Goal: Task Accomplishment & Management: Manage account settings

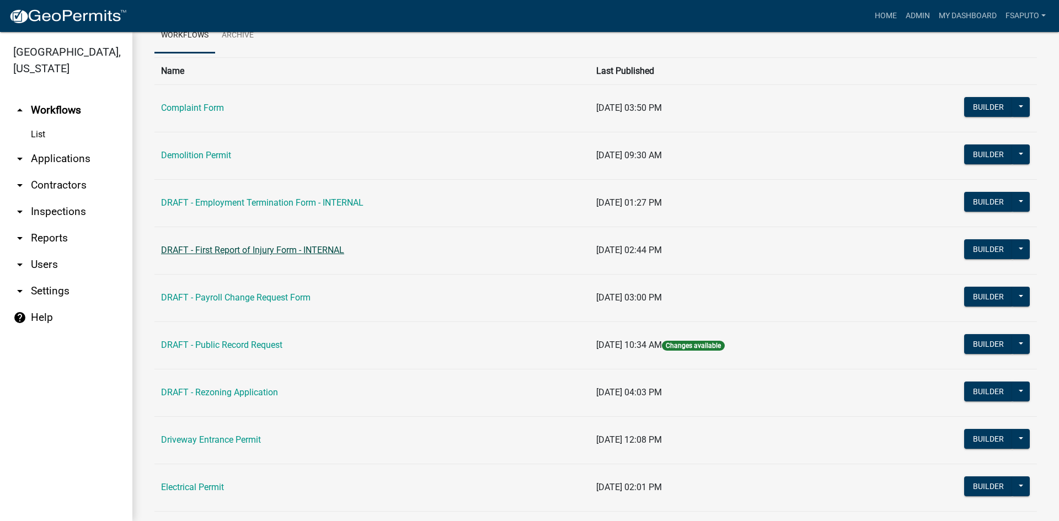
scroll to position [55, 0]
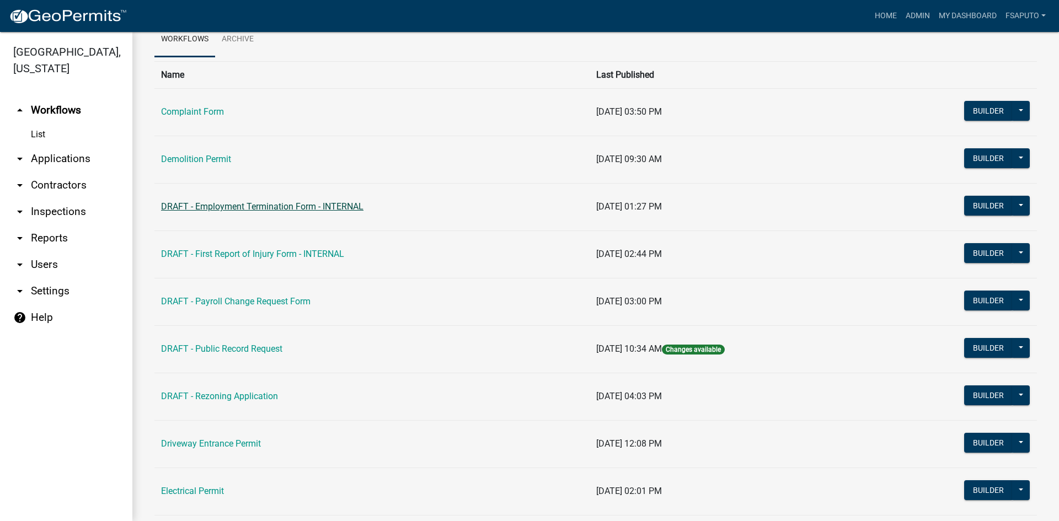
click at [259, 207] on link "DRAFT - Employment Termination Form - INTERNAL" at bounding box center [262, 206] width 203 height 10
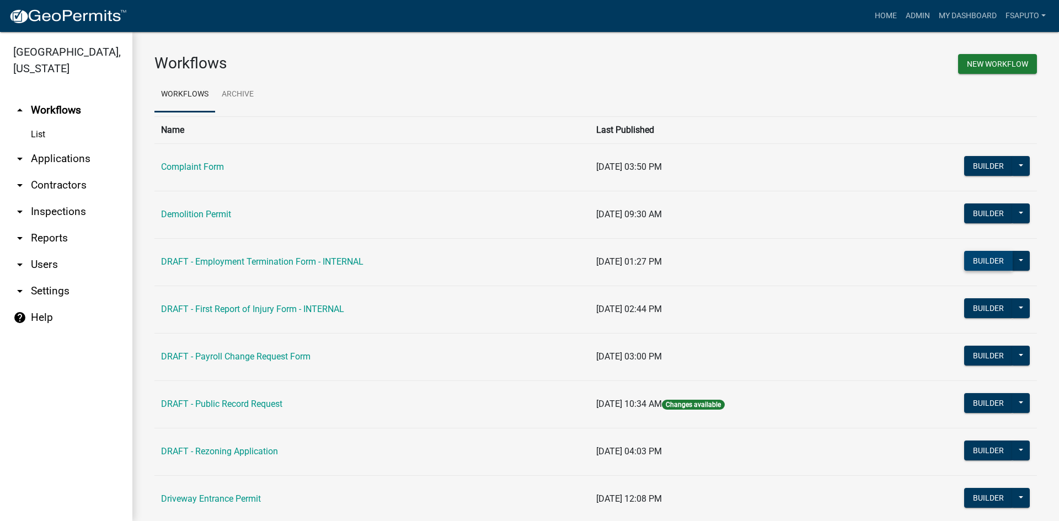
click at [975, 264] on button "Builder" at bounding box center [988, 261] width 49 height 20
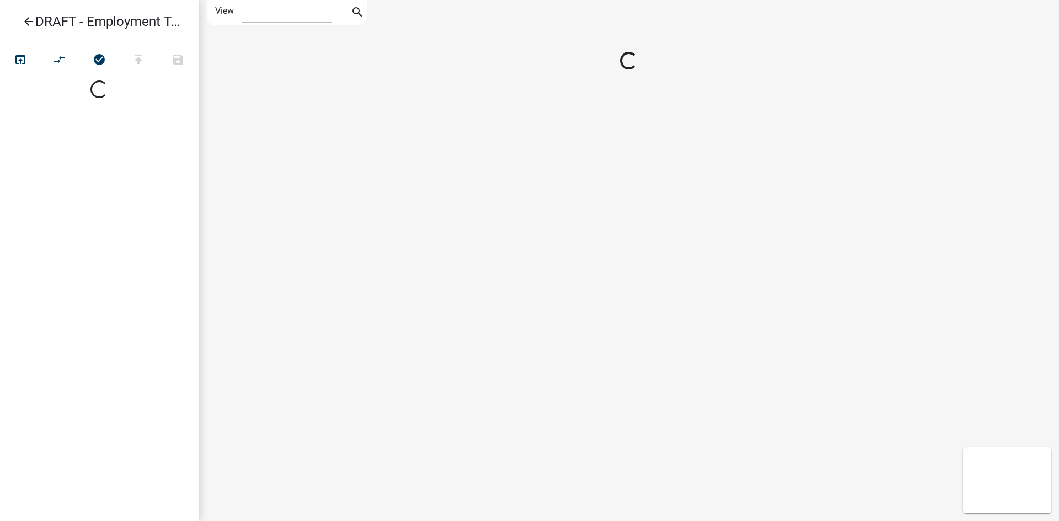
select select "1"
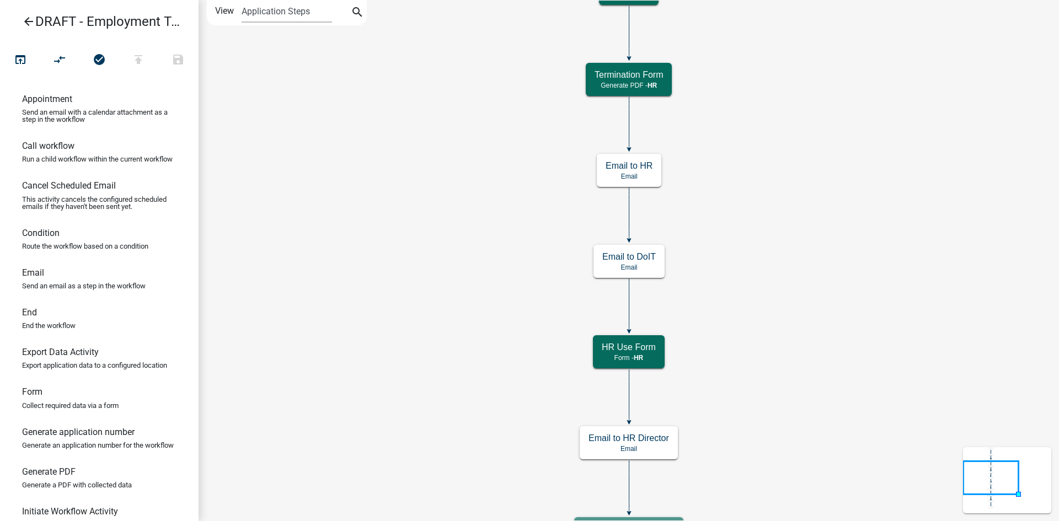
click at [830, 166] on icon "Start Start - Applicant Main Form Form - HR Email to HR Email HR Use Form Form …" at bounding box center [629, 368] width 860 height 734
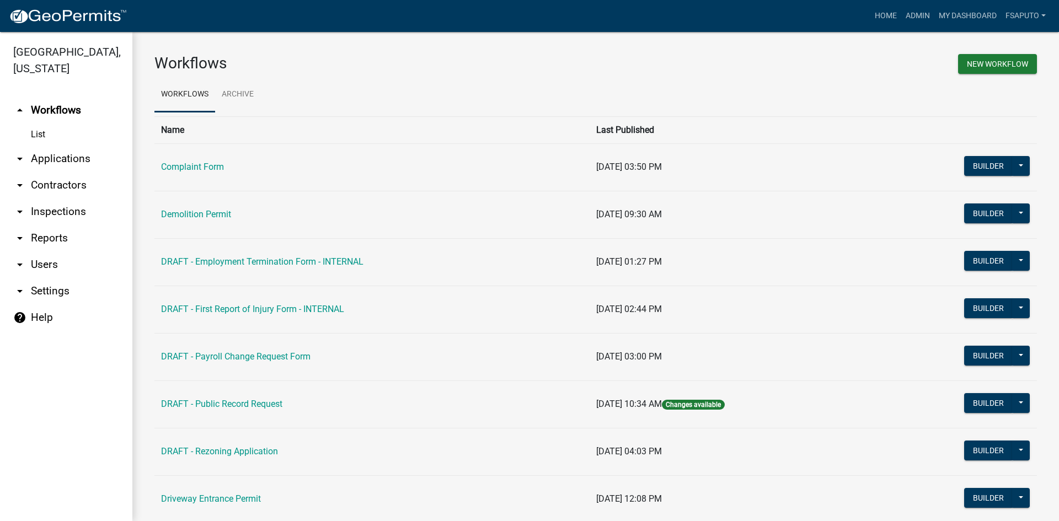
click at [21, 265] on icon "arrow_drop_down" at bounding box center [19, 264] width 13 height 13
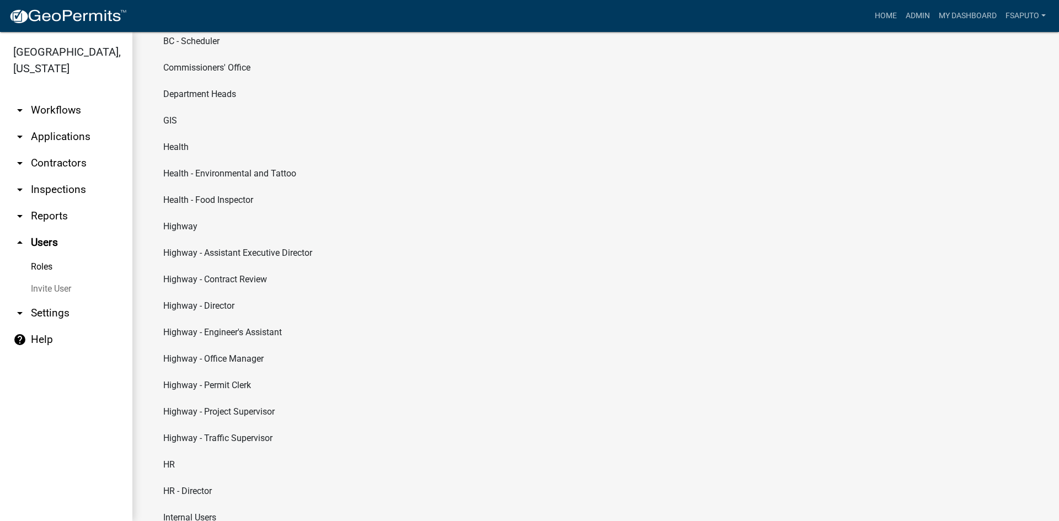
scroll to position [331, 0]
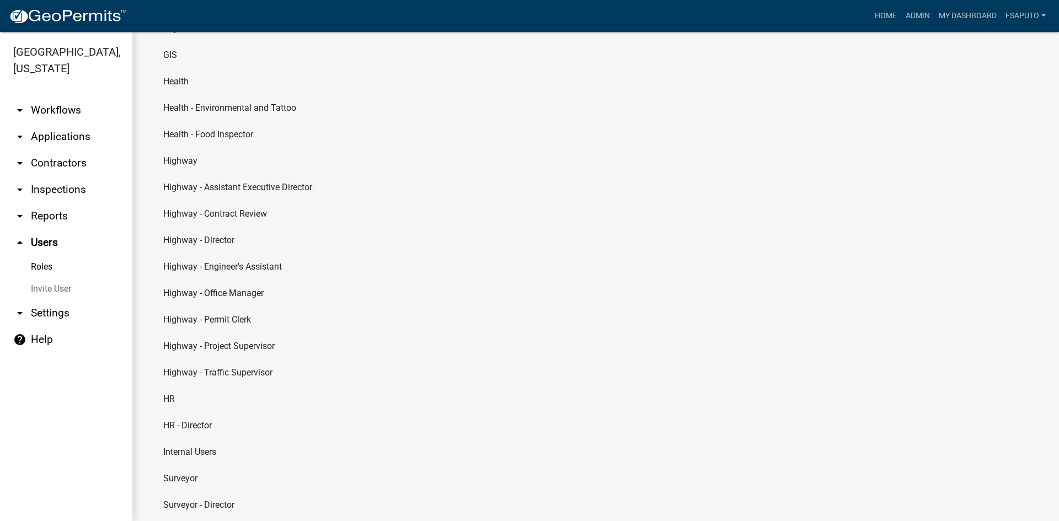
click at [209, 432] on li "HR - Director" at bounding box center [595, 426] width 883 height 26
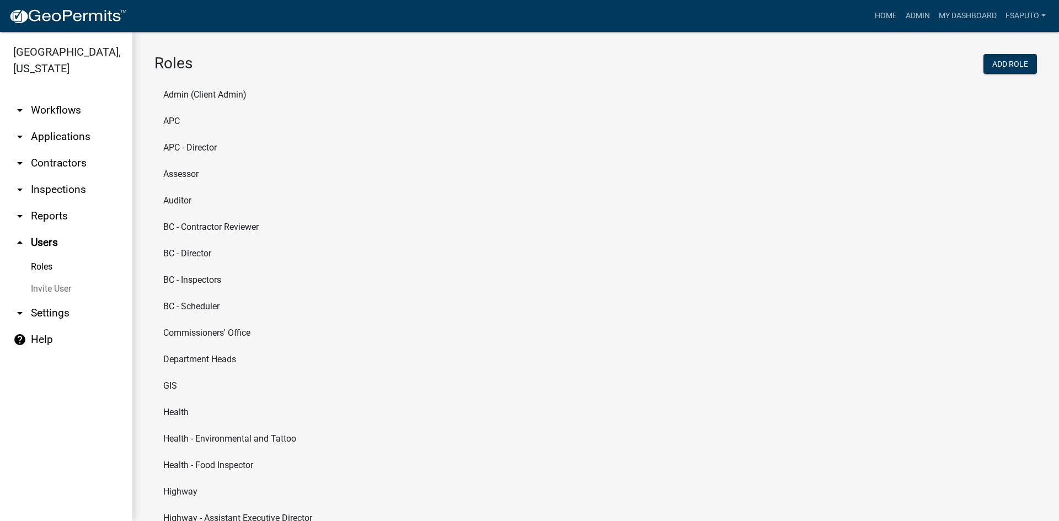
select select "7: light-green"
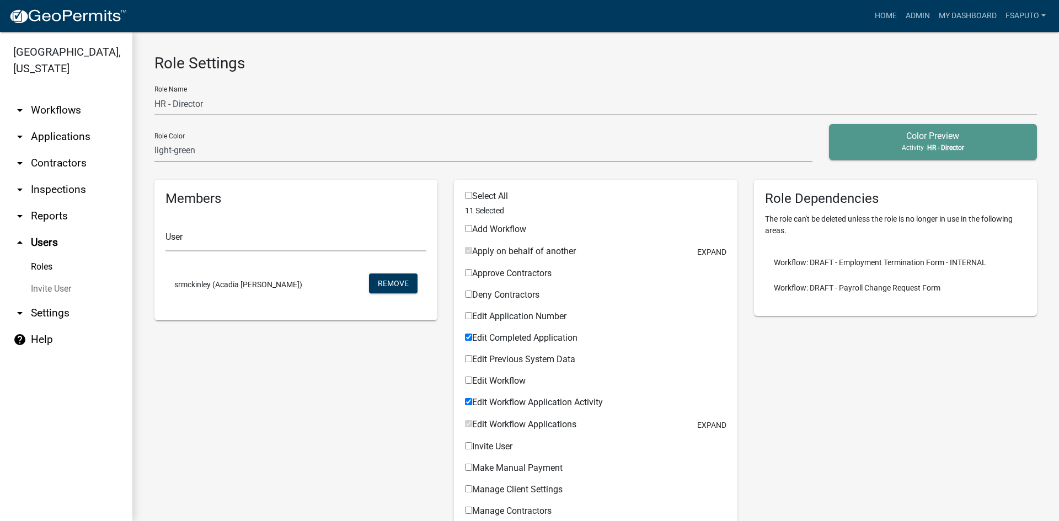
click at [41, 265] on link "Roles" at bounding box center [66, 267] width 132 height 22
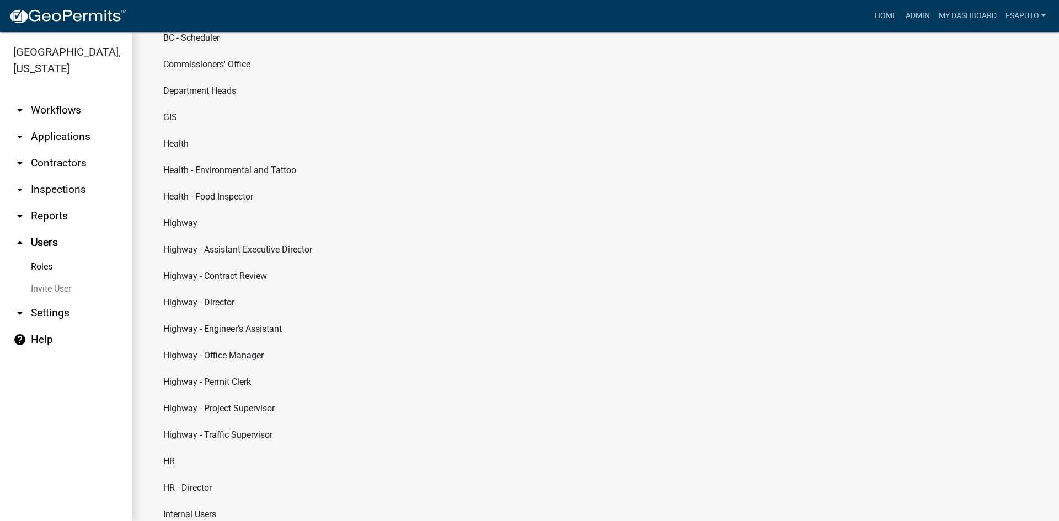
scroll to position [381, 0]
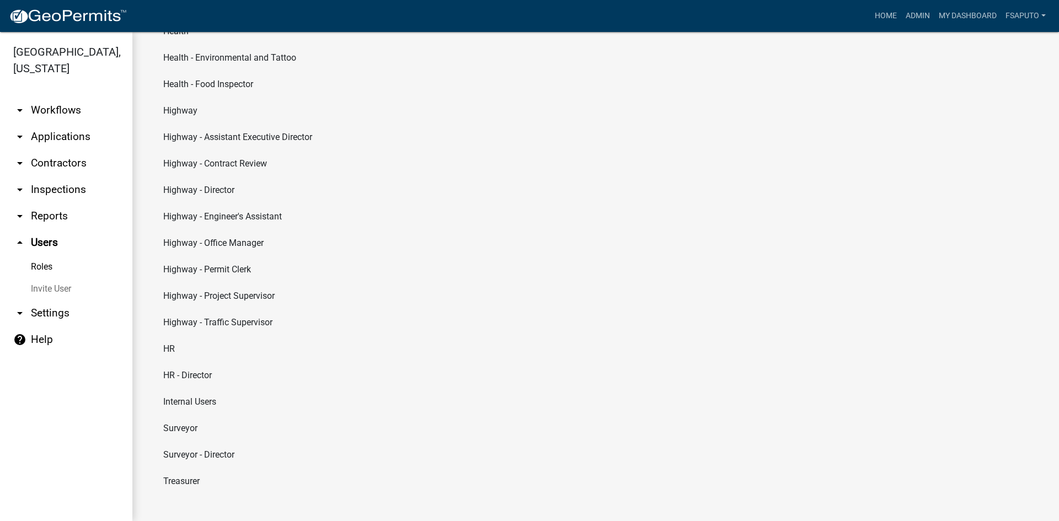
click at [173, 348] on li "HR" at bounding box center [595, 349] width 883 height 26
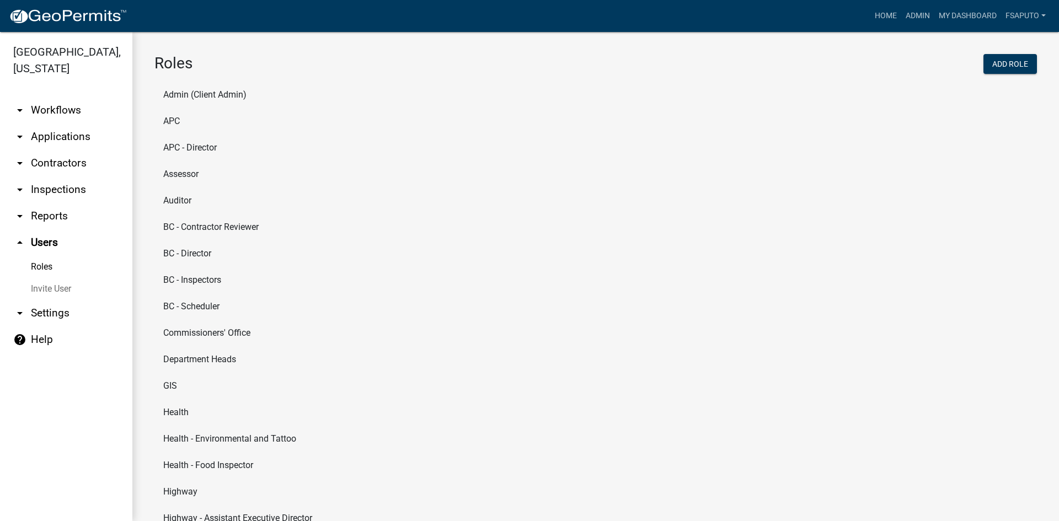
select select "1: green"
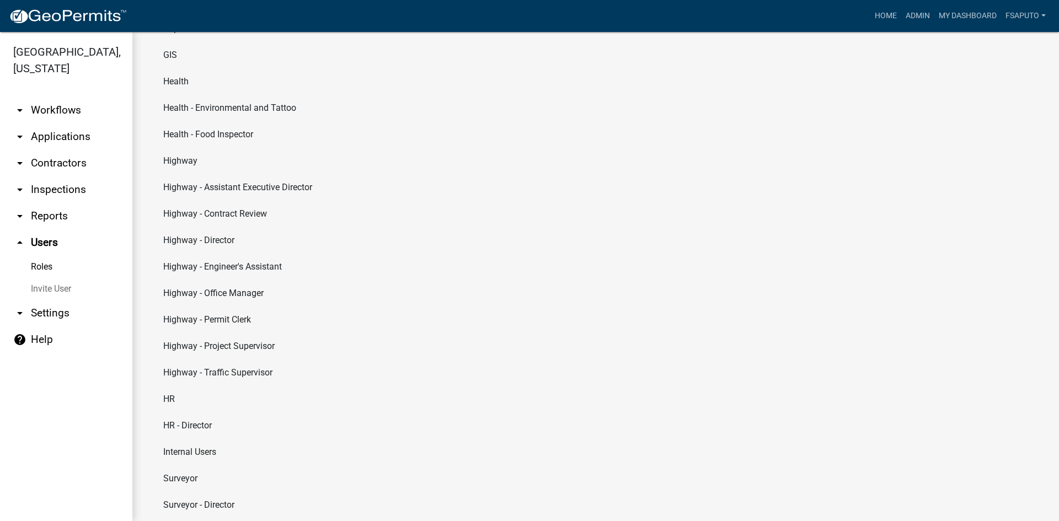
scroll to position [381, 0]
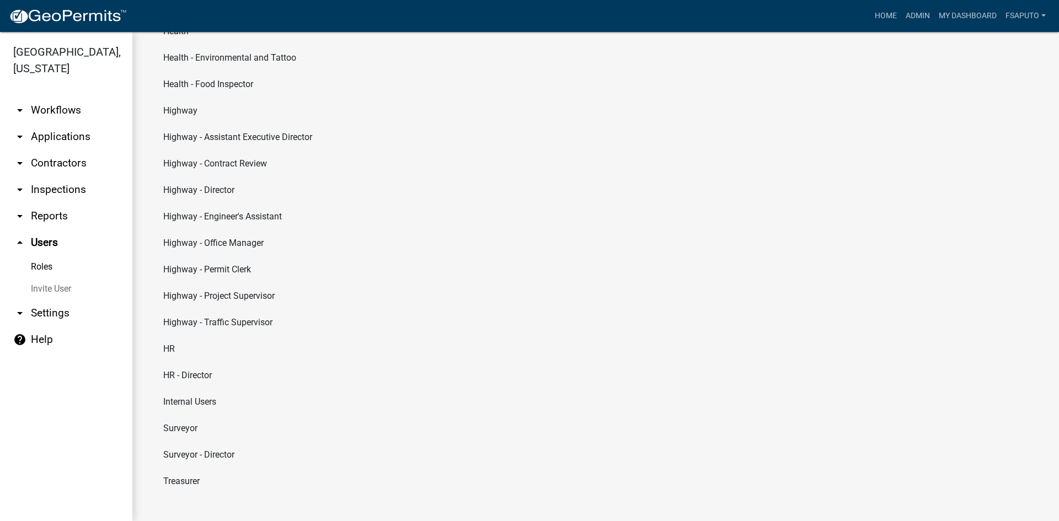
click at [199, 400] on li "Internal Users" at bounding box center [595, 402] width 883 height 26
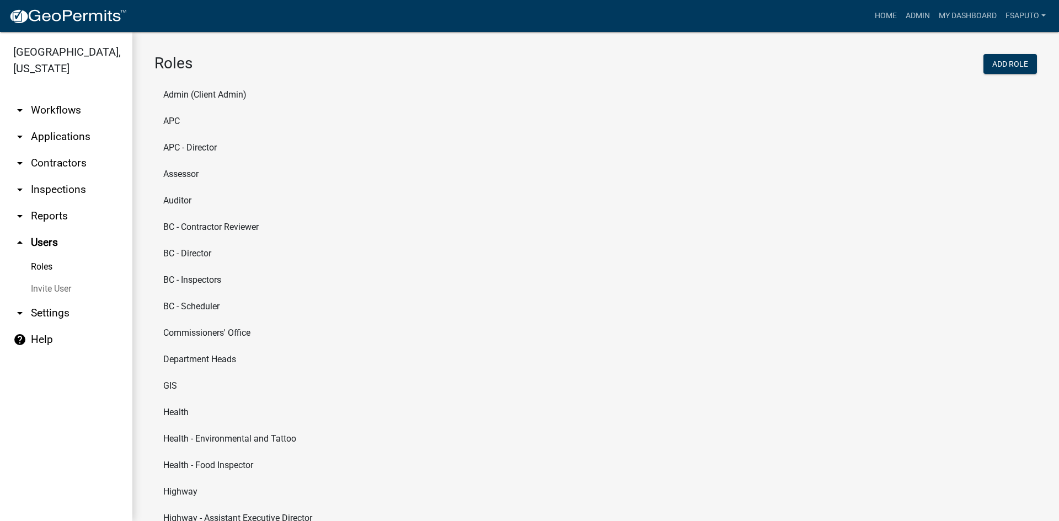
select select "4: red"
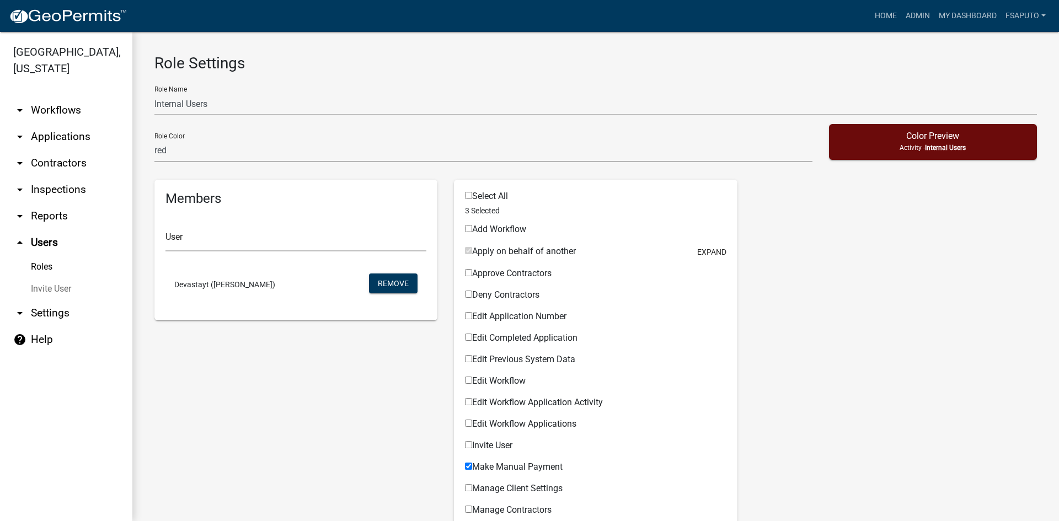
click at [42, 263] on link "Roles" at bounding box center [66, 267] width 132 height 22
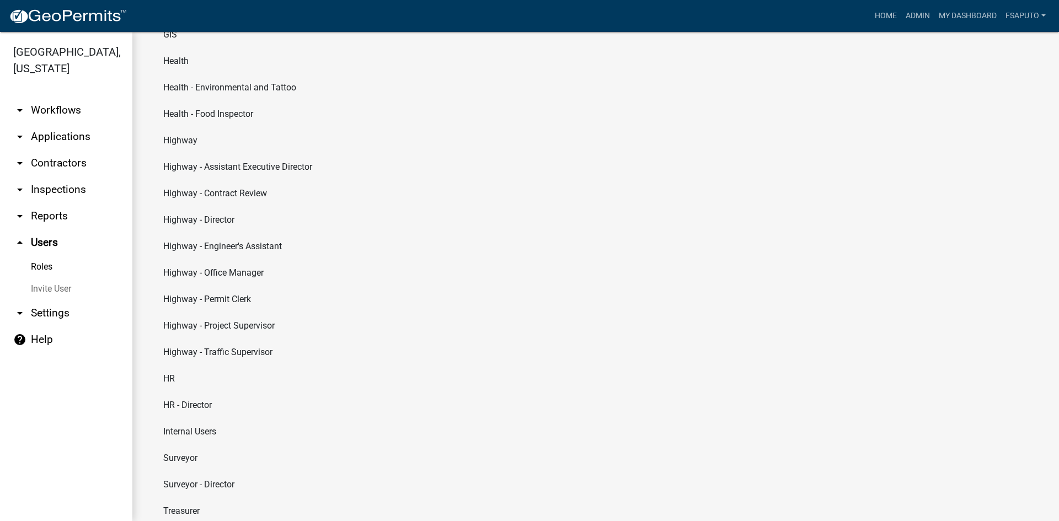
scroll to position [381, 0]
